Goal: Transaction & Acquisition: Purchase product/service

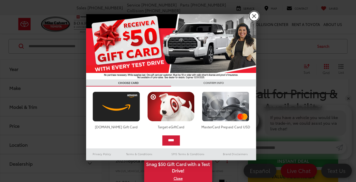
click at [254, 18] on link "X" at bounding box center [254, 16] width 10 height 10
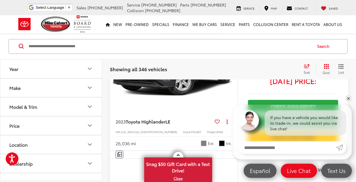
scroll to position [85, 0]
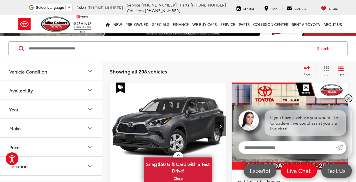
click at [349, 100] on link "✕" at bounding box center [348, 98] width 7 height 7
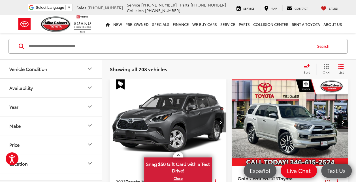
scroll to position [28, 0]
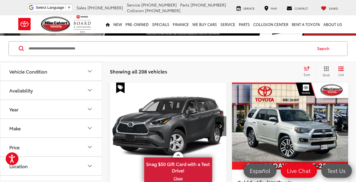
click at [219, 125] on button "Next image" at bounding box center [220, 126] width 11 height 20
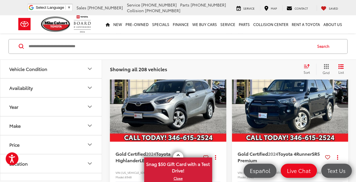
scroll to position [340, 0]
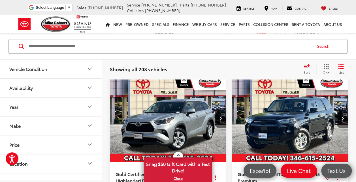
click at [342, 116] on icon "Next image" at bounding box center [342, 118] width 3 height 4
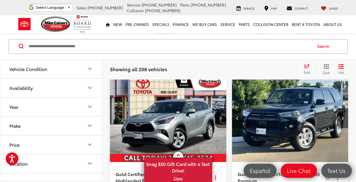
click at [342, 116] on icon "Next image" at bounding box center [342, 118] width 3 height 4
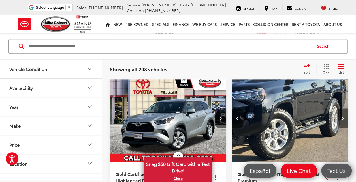
click at [342, 116] on icon "Next image" at bounding box center [342, 118] width 3 height 4
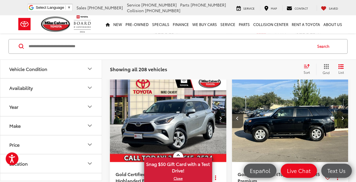
click at [342, 116] on icon "Next image" at bounding box center [342, 118] width 3 height 4
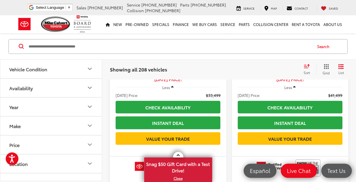
scroll to position [510, 0]
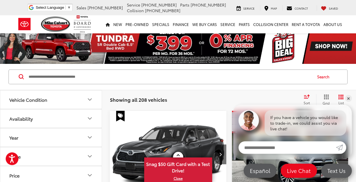
scroll to position [57, 0]
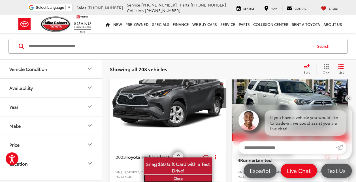
click at [180, 179] on link "X" at bounding box center [178, 179] width 67 height 6
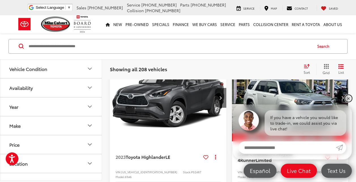
click at [348, 101] on link "✕" at bounding box center [348, 98] width 7 height 7
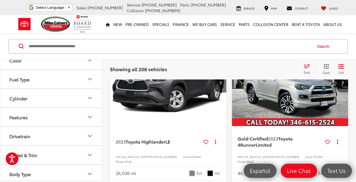
scroll to position [85, 0]
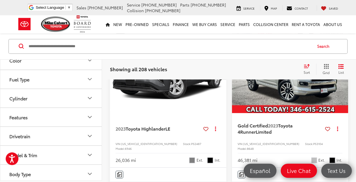
click at [88, 155] on icon "Model & Trim" at bounding box center [89, 155] width 7 height 7
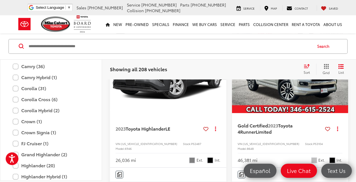
scroll to position [302, 0]
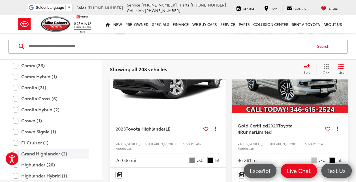
click at [47, 153] on label "Grand Highlander (2)" at bounding box center [51, 154] width 76 height 10
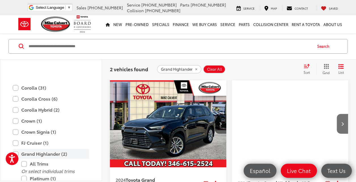
scroll to position [330, 0]
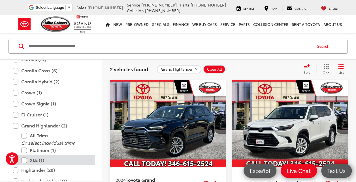
click at [42, 157] on label "XLE (1)" at bounding box center [55, 160] width 68 height 10
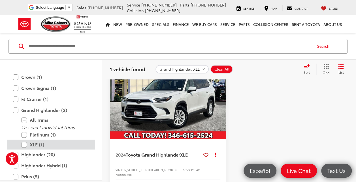
scroll to position [359, 0]
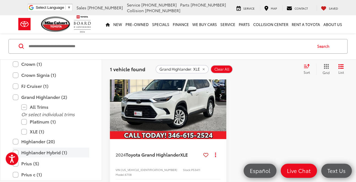
click at [38, 151] on label "Highlander Hybrid (1)" at bounding box center [51, 153] width 76 height 10
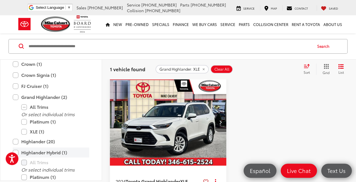
scroll to position [31, 0]
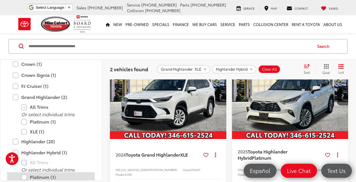
click at [25, 174] on label "Platinum (1)" at bounding box center [55, 177] width 68 height 10
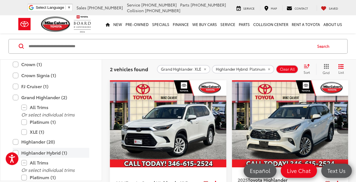
scroll to position [59, 0]
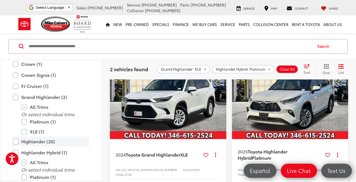
click at [35, 142] on label "Highlander (20)" at bounding box center [51, 142] width 76 height 10
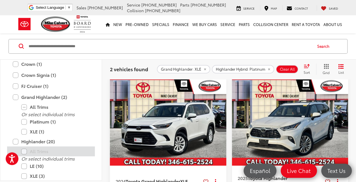
scroll to position [31, 0]
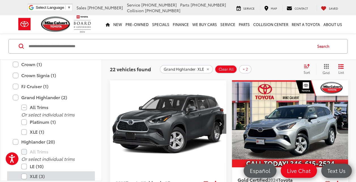
click at [26, 174] on label "XLE (3)" at bounding box center [55, 177] width 68 height 10
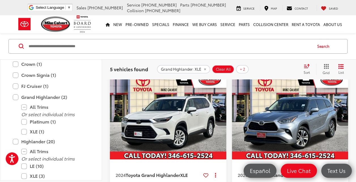
scroll to position [31, 0]
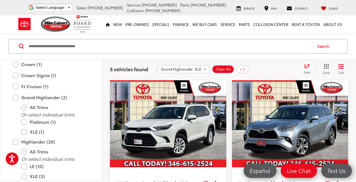
click at [223, 124] on button "Next image" at bounding box center [220, 124] width 11 height 20
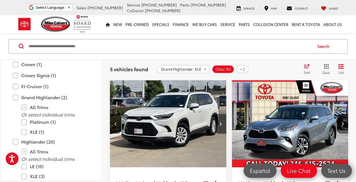
click at [223, 124] on button "Next image" at bounding box center [220, 124] width 11 height 20
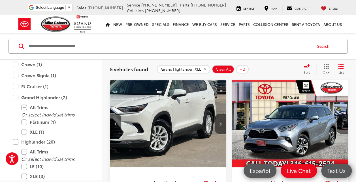
click at [223, 124] on button "Next image" at bounding box center [220, 124] width 11 height 20
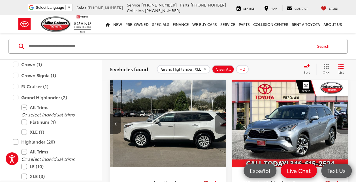
click at [223, 124] on button "Next image" at bounding box center [220, 124] width 11 height 20
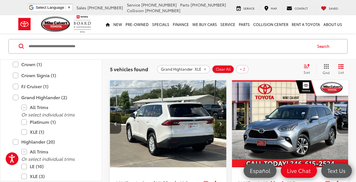
click at [223, 124] on button "Next image" at bounding box center [220, 124] width 11 height 20
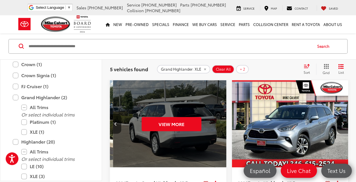
scroll to position [0, 585]
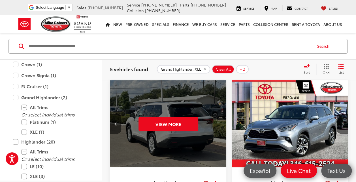
click at [223, 124] on div "View More" at bounding box center [168, 124] width 117 height 88
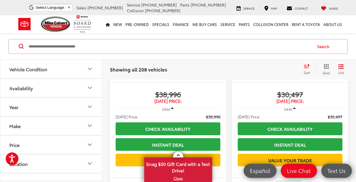
scroll to position [1671, 0]
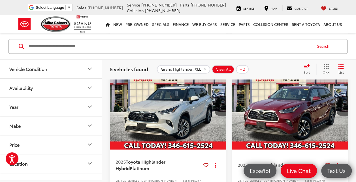
scroll to position [362, 0]
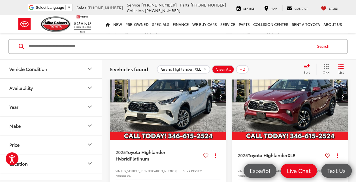
click at [221, 94] on icon "Next image" at bounding box center [220, 96] width 3 height 4
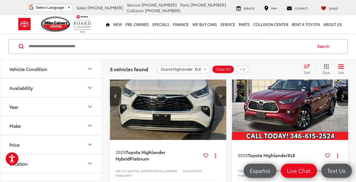
scroll to position [0, 117]
click at [221, 94] on icon "Next image" at bounding box center [220, 96] width 3 height 4
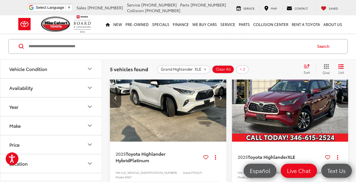
scroll to position [334, 0]
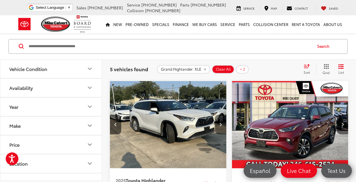
click at [221, 123] on icon "Next image" at bounding box center [220, 125] width 3 height 4
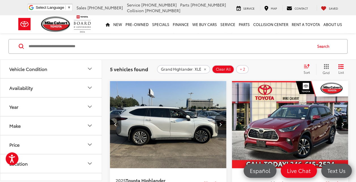
click at [221, 123] on icon "Next image" at bounding box center [220, 125] width 3 height 4
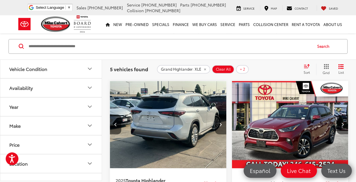
click at [221, 123] on icon "Next image" at bounding box center [220, 125] width 3 height 4
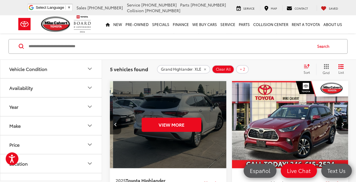
scroll to position [0, 585]
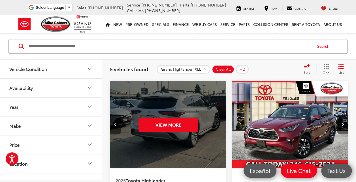
click at [221, 119] on div "View More" at bounding box center [168, 125] width 117 height 88
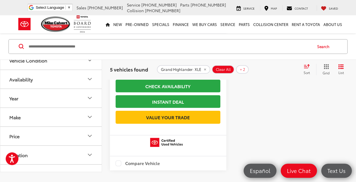
scroll to position [795, 0]
